Goal: Task Accomplishment & Management: Manage account settings

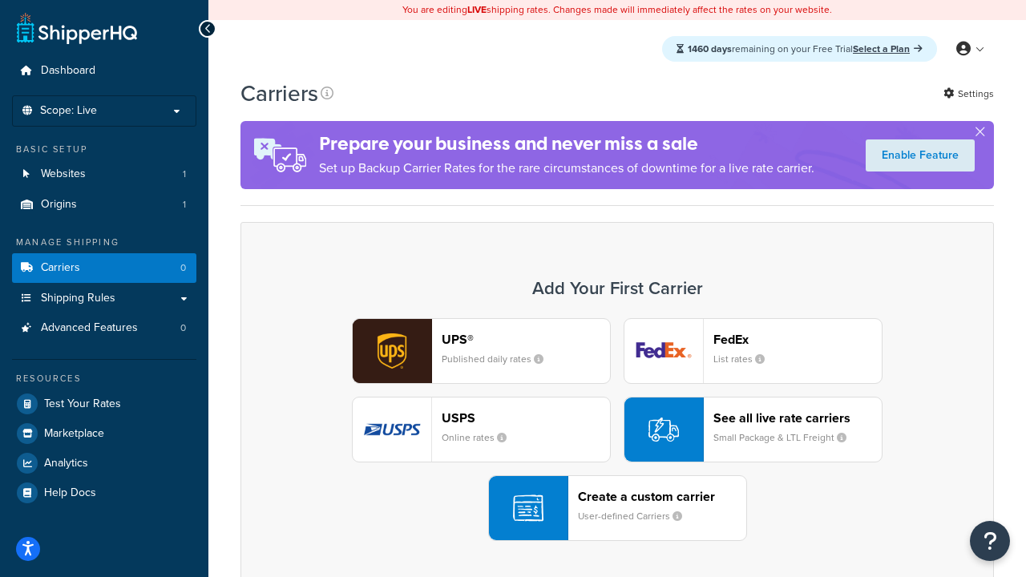
click at [617, 430] on div "UPS® Published daily rates FedEx List rates USPS Online rates See all live rate…" at bounding box center [617, 429] width 720 height 223
click at [797, 340] on header "FedEx" at bounding box center [797, 339] width 168 height 15
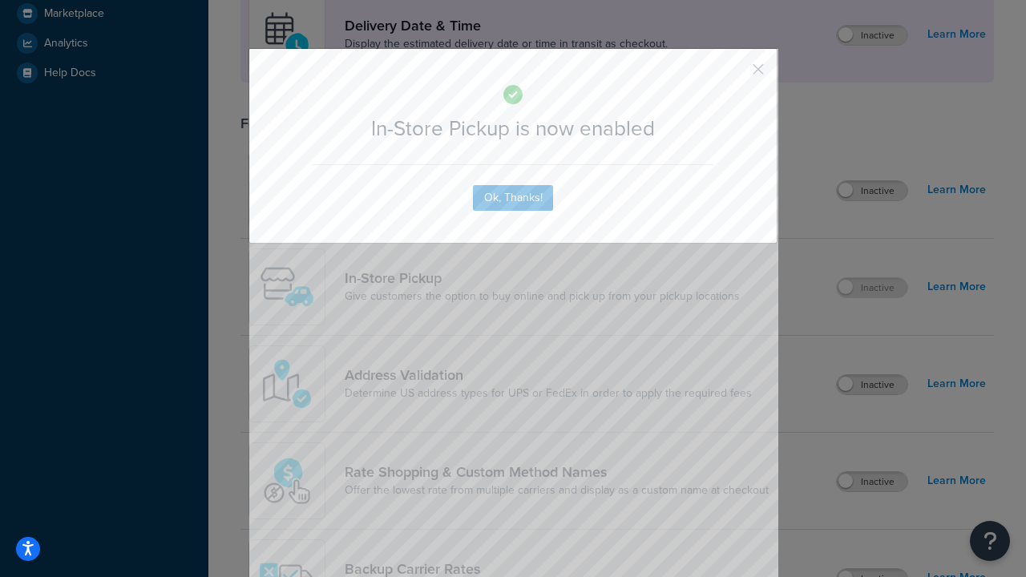
scroll to position [450, 0]
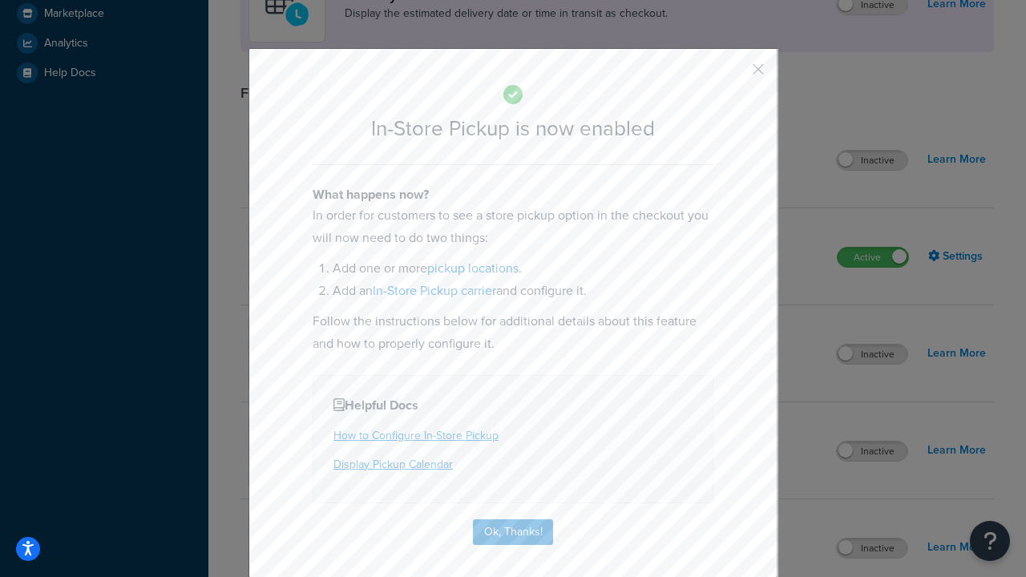
click at [734, 75] on button "button" at bounding box center [735, 75] width 4 height 4
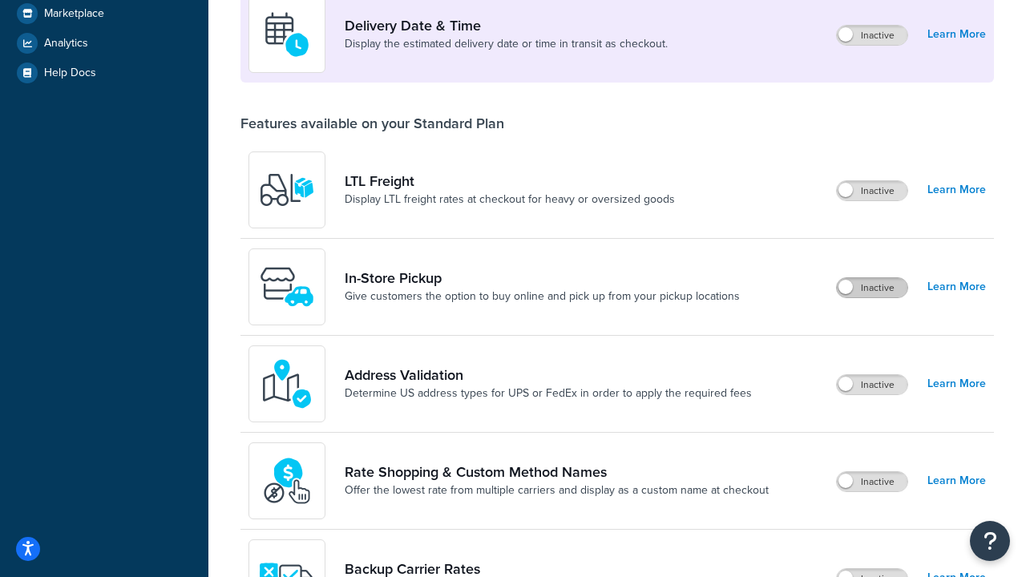
scroll to position [390, 0]
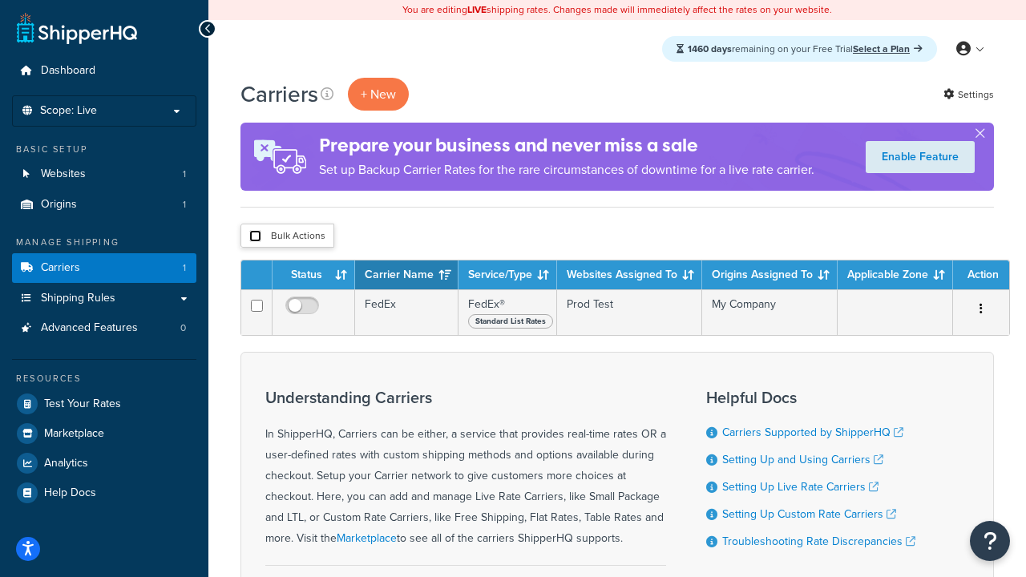
click at [255, 237] on input "checkbox" at bounding box center [255, 236] width 12 height 12
checkbox input "true"
click at [0, 0] on button "Delete" at bounding box center [0, 0] width 0 height 0
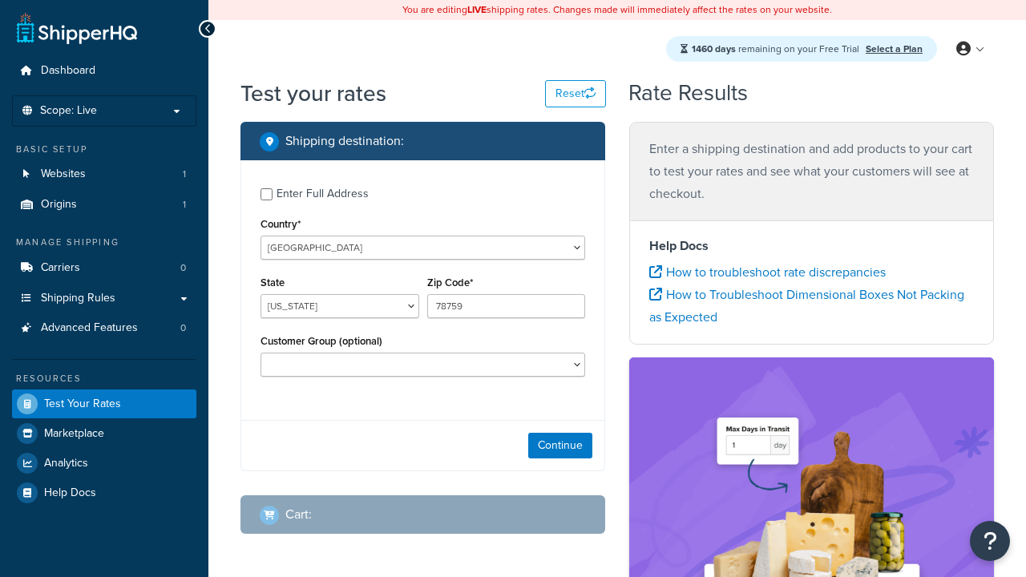
select select "[GEOGRAPHIC_DATA]"
click at [656, 273] on icon at bounding box center [655, 271] width 13 height 13
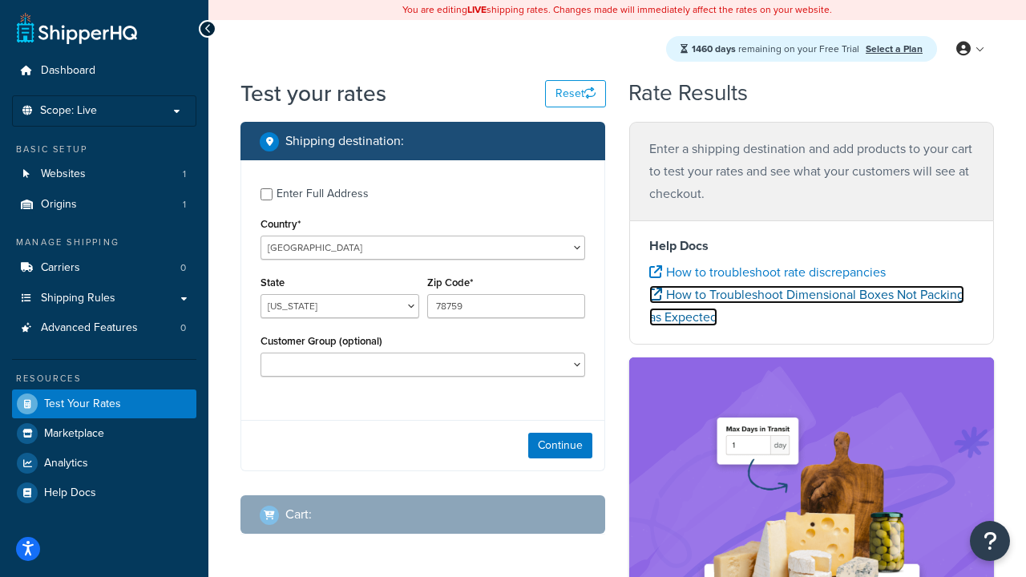
click at [656, 296] on icon at bounding box center [655, 294] width 13 height 13
